Goal: Communication & Community: Answer question/provide support

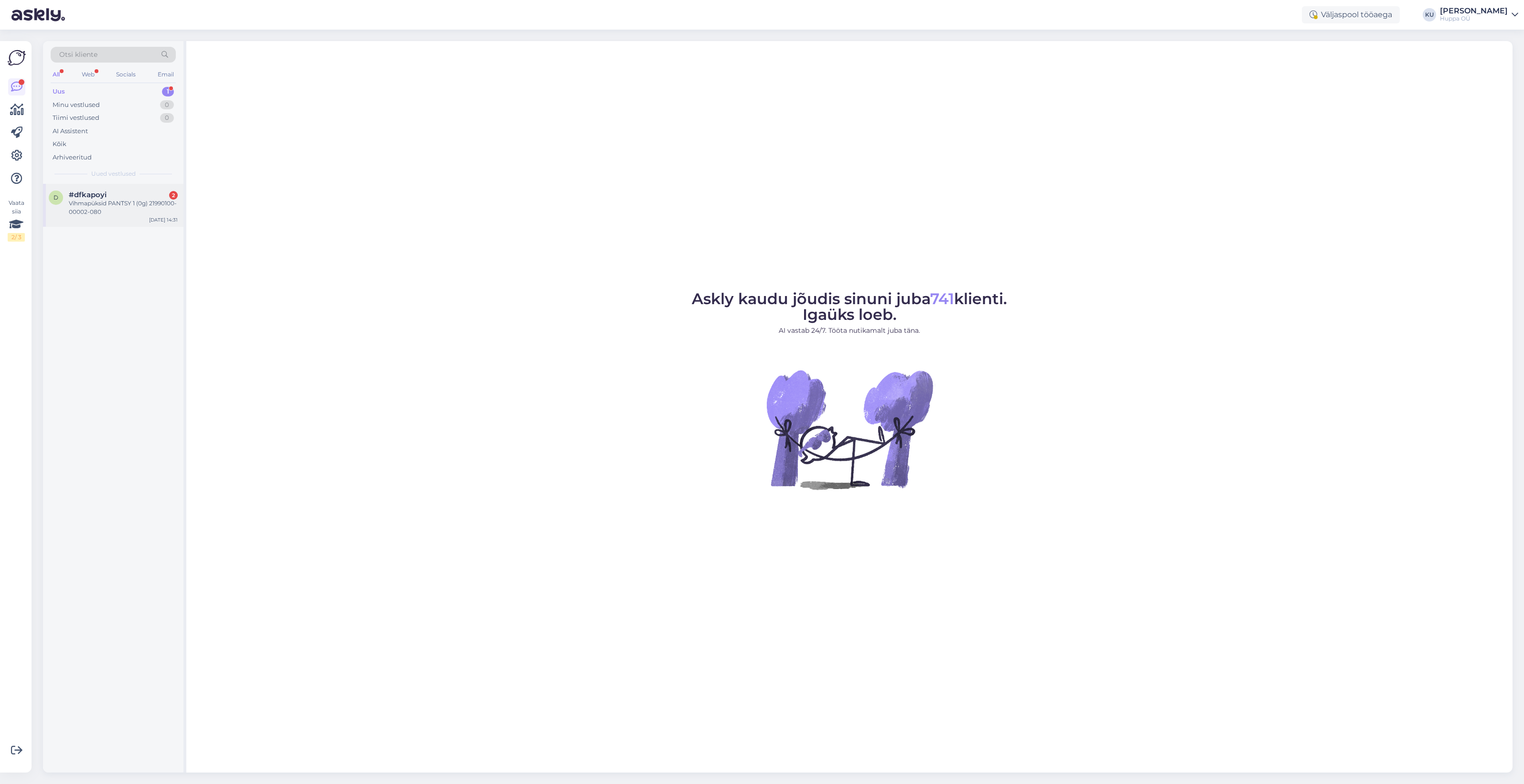
click at [111, 205] on div "Vihmapüksid PANTSY 1 (0g) 21990100-00002-080" at bounding box center [122, 207] width 109 height 17
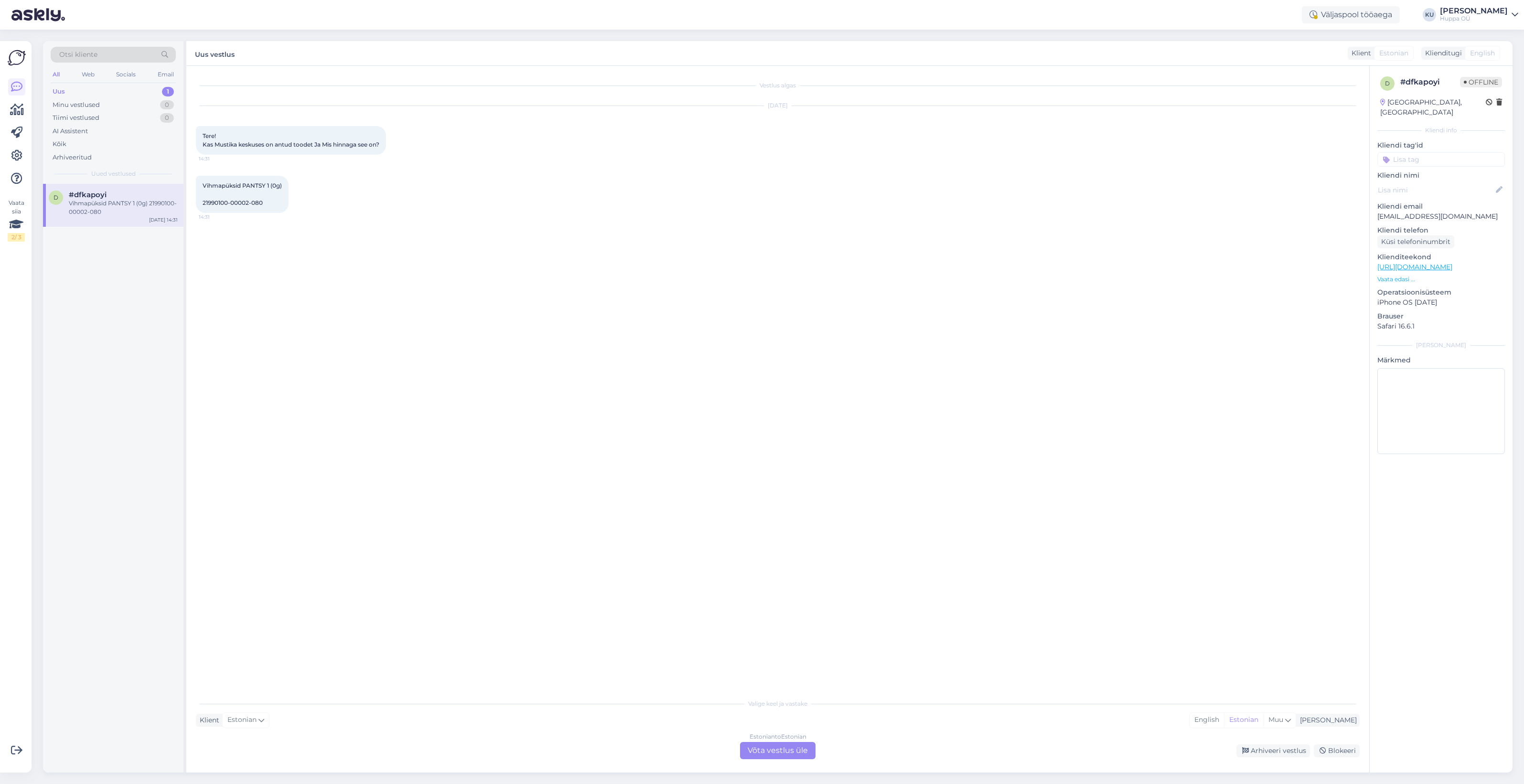
click at [796, 753] on div "Estonian to Estonian Võta vestlus üle" at bounding box center [777, 750] width 76 height 17
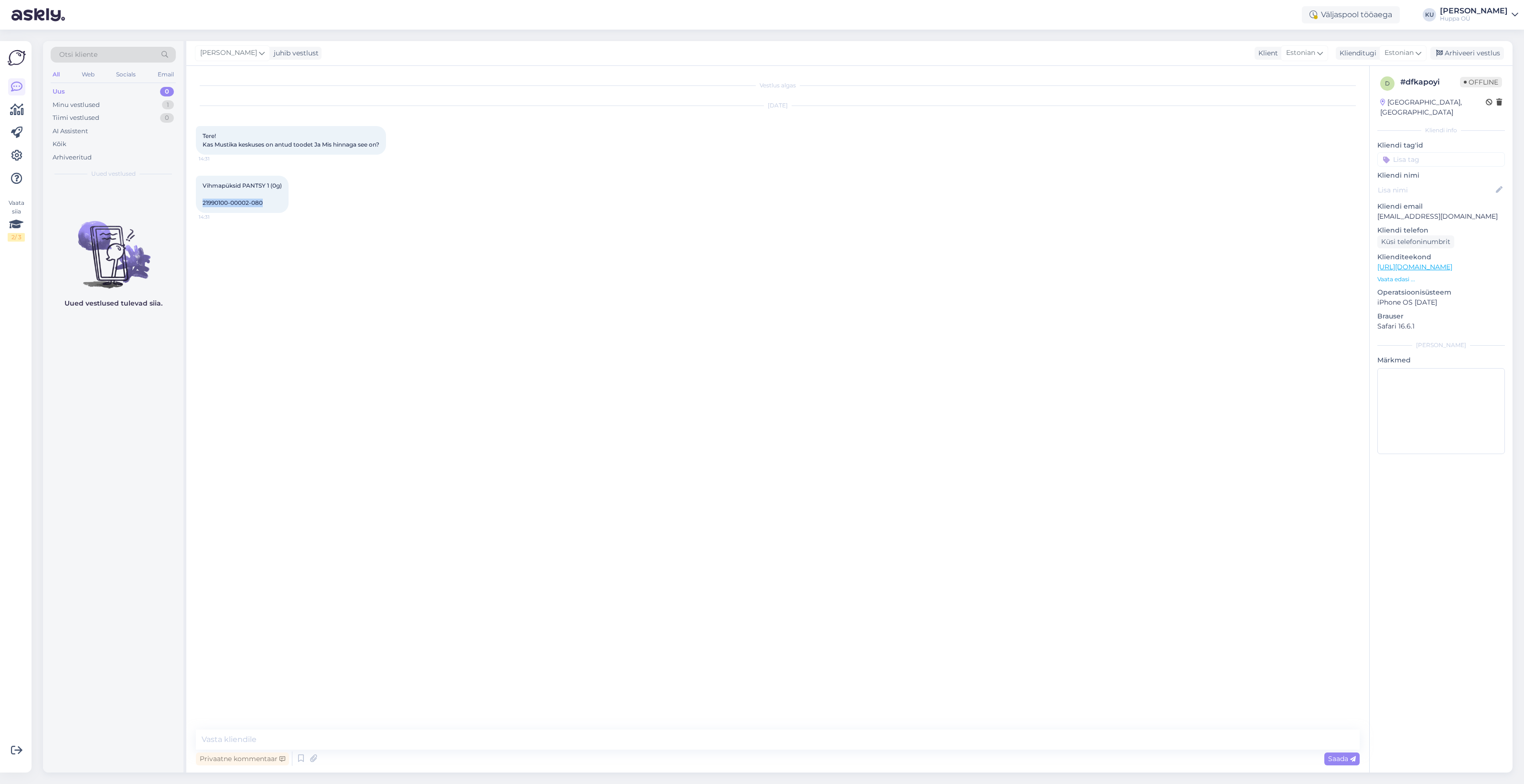
drag, startPoint x: 202, startPoint y: 213, endPoint x: 264, endPoint y: 211, distance: 62.0
click at [264, 211] on div "Vihmapüksid PANTSY 1 (0g) 21990100-00002-080 14:31" at bounding box center [243, 194] width 93 height 37
copy span "21990100-00002-080"
click at [273, 736] on textarea at bounding box center [778, 739] width 1164 height 20
type textarea "Tere! Need püksid on Mustikas olemas ja sama hinnaga, mis e-poes 23,90€"
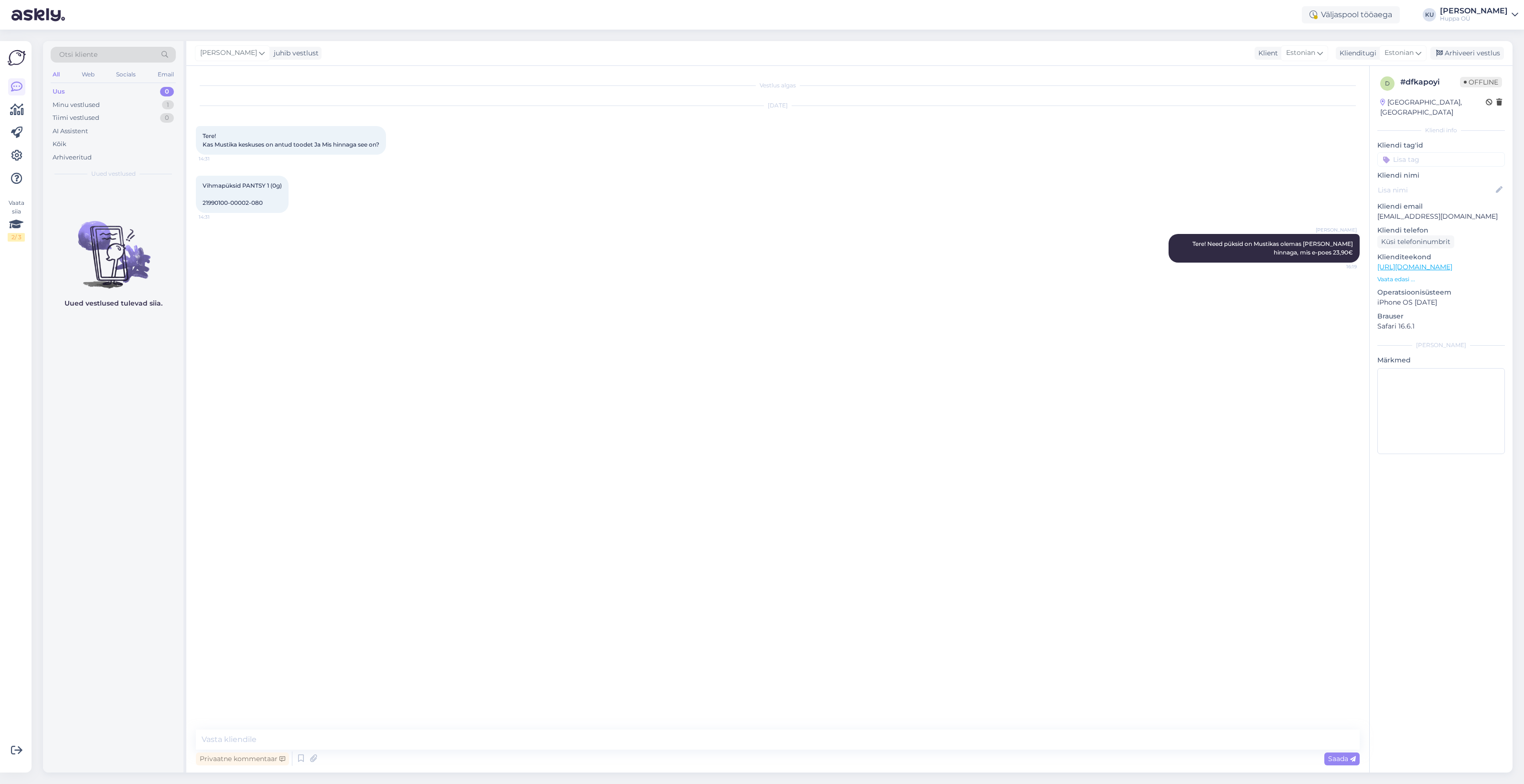
click at [1457, 45] on div "Katariina Udam juhib vestlust Klient Estonian Klienditugi Estonian Arhiveeri ve…" at bounding box center [849, 53] width 1326 height 25
click at [1463, 58] on div "Arhiveeri vestlus" at bounding box center [1467, 53] width 74 height 13
